Goal: Task Accomplishment & Management: Use online tool/utility

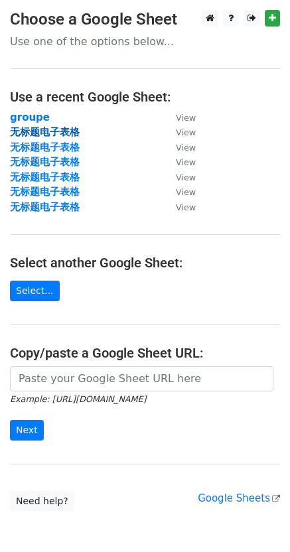
click at [66, 131] on strong "无标题电子表格" at bounding box center [45, 132] width 70 height 12
click at [40, 120] on strong "groupe" at bounding box center [30, 118] width 40 height 12
click at [35, 114] on strong "groupe" at bounding box center [30, 118] width 40 height 12
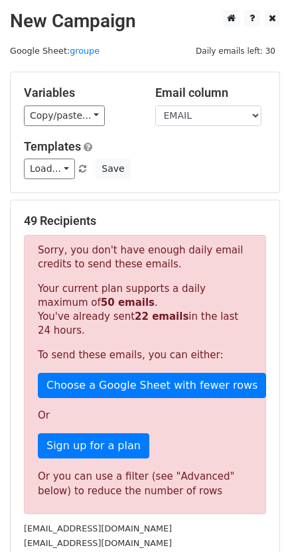
drag, startPoint x: 278, startPoint y: 52, endPoint x: 198, endPoint y: 51, distance: 79.7
